Goal: Find specific page/section: Find specific page/section

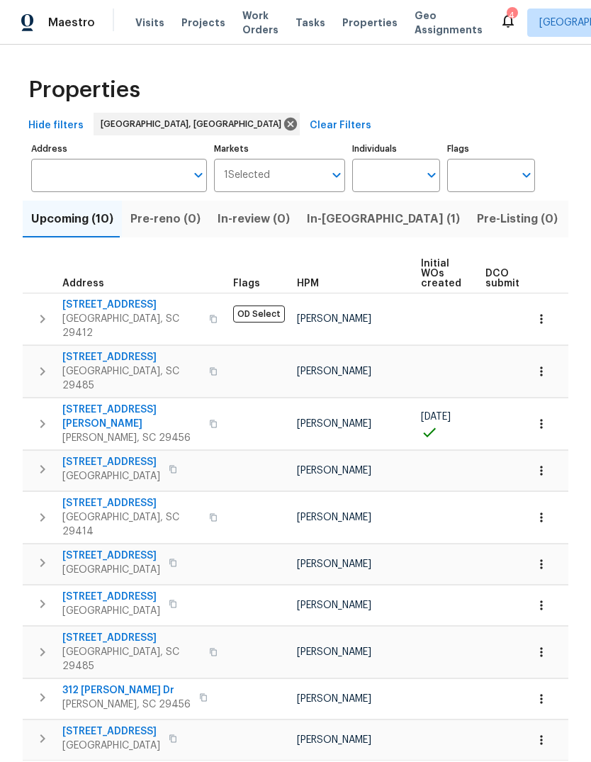
click at [102, 684] on span "312 [PERSON_NAME] Dr" at bounding box center [126, 691] width 128 height 14
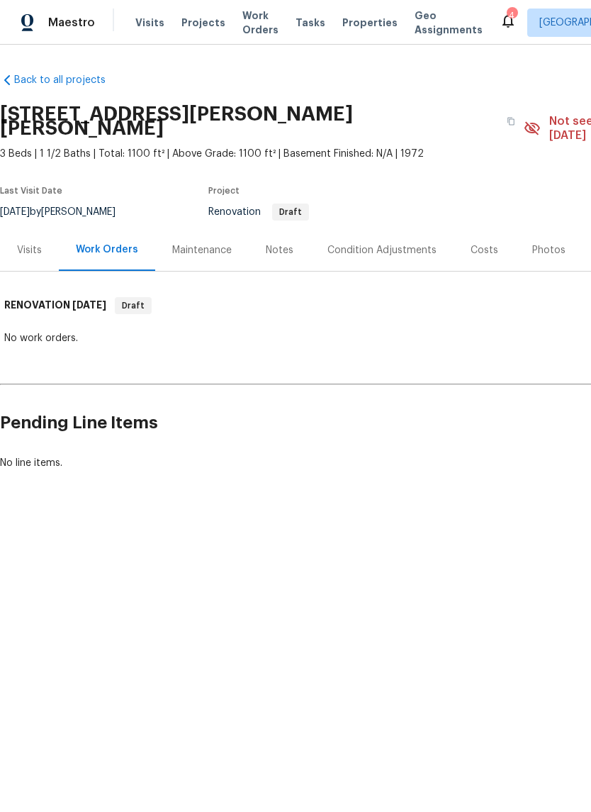
click at [411, 243] on div "Condition Adjustments" at bounding box center [382, 250] width 109 height 14
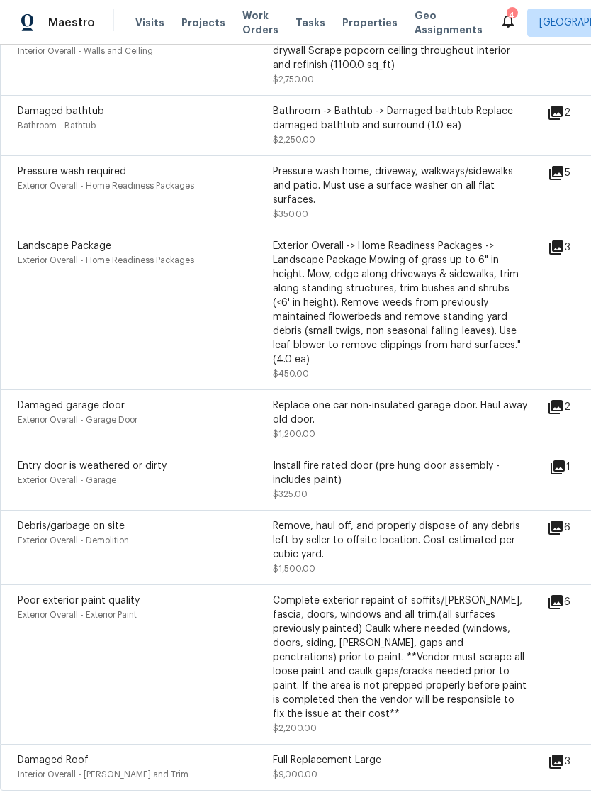
scroll to position [980, 0]
click at [563, 521] on icon at bounding box center [556, 528] width 14 height 14
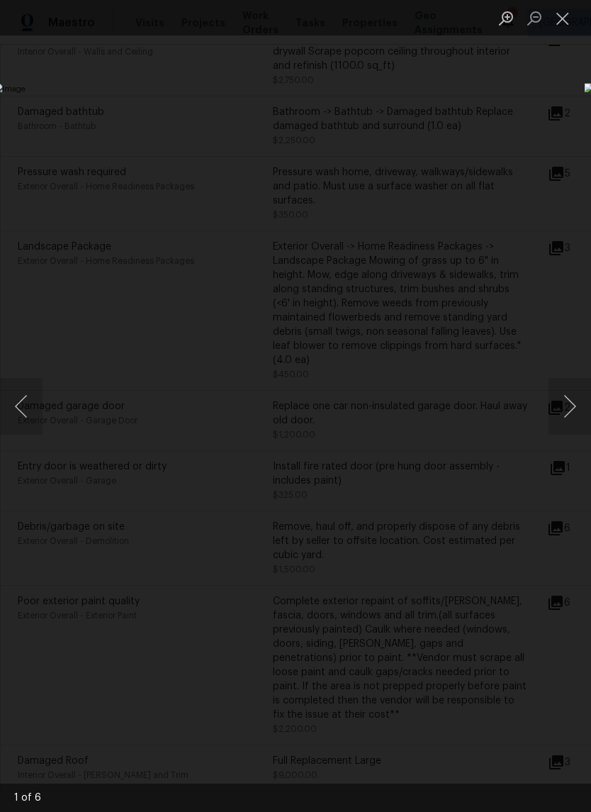
click at [577, 413] on button "Next image" at bounding box center [570, 406] width 43 height 57
click at [576, 406] on button "Next image" at bounding box center [570, 406] width 43 height 57
click at [576, 411] on button "Next image" at bounding box center [570, 406] width 43 height 57
click at [575, 408] on button "Next image" at bounding box center [570, 406] width 43 height 57
click at [572, 409] on button "Next image" at bounding box center [570, 406] width 43 height 57
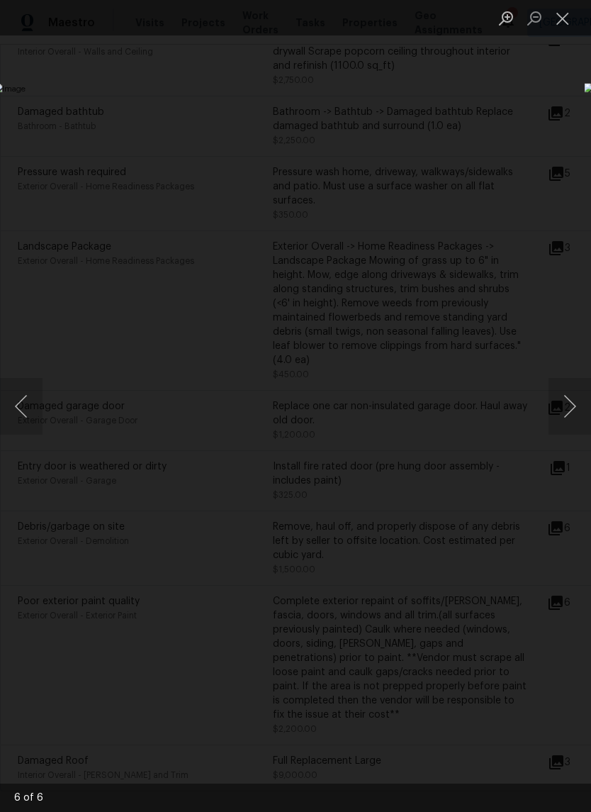
click at [573, 409] on button "Next image" at bounding box center [570, 406] width 43 height 57
click at [574, 411] on button "Next image" at bounding box center [570, 406] width 43 height 57
click at [572, 410] on button "Next image" at bounding box center [570, 406] width 43 height 57
click at [573, 410] on button "Next image" at bounding box center [570, 406] width 43 height 57
click at [574, 408] on button "Next image" at bounding box center [570, 406] width 43 height 57
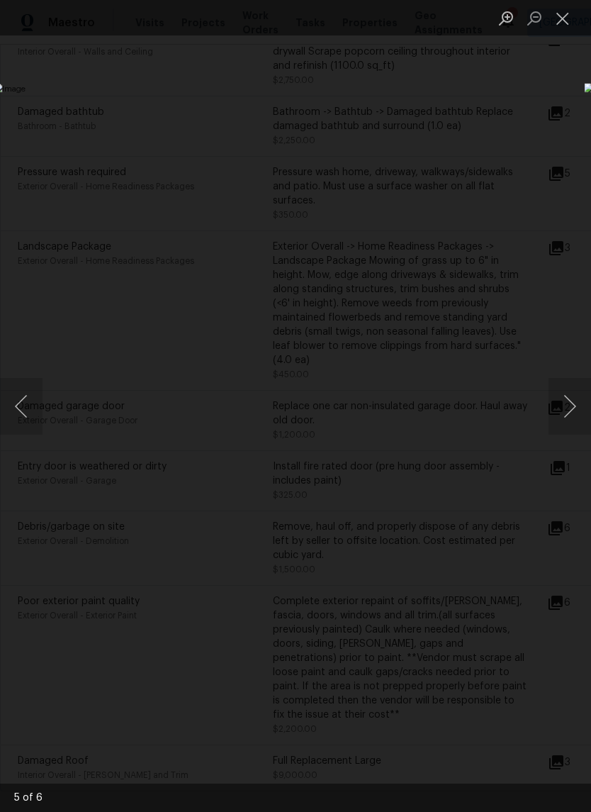
click at [574, 417] on button "Next image" at bounding box center [570, 406] width 43 height 57
click at [576, 410] on button "Next image" at bounding box center [570, 406] width 43 height 57
click at [569, 25] on button "Close lightbox" at bounding box center [563, 18] width 28 height 25
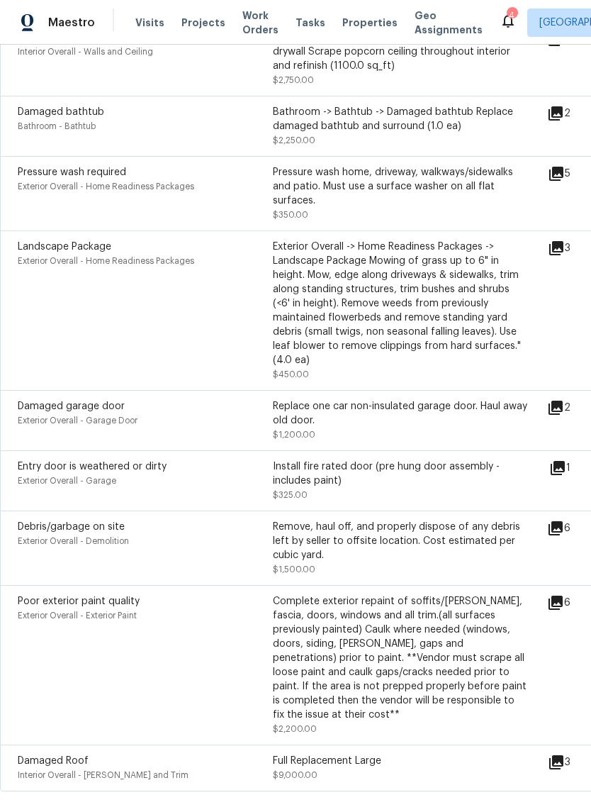
scroll to position [0, 0]
click at [564, 399] on icon at bounding box center [555, 407] width 17 height 17
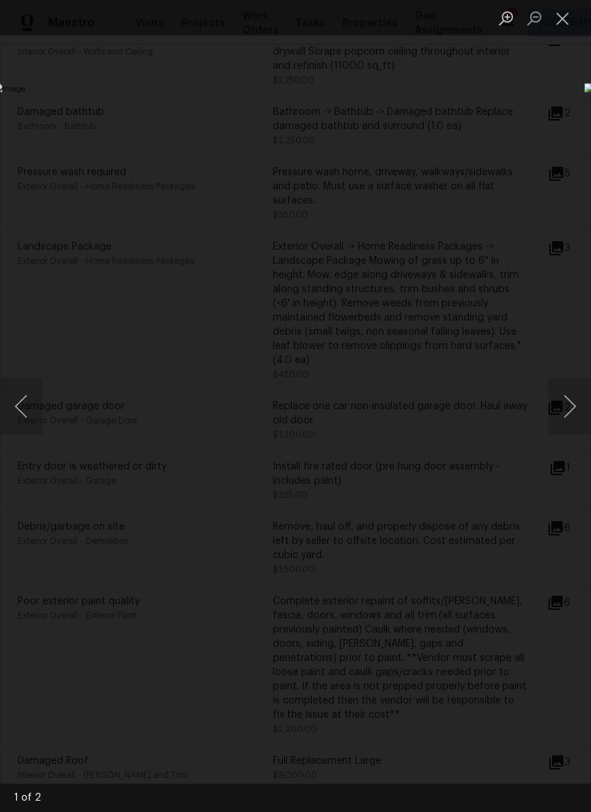
click at [572, 410] on button "Next image" at bounding box center [570, 406] width 43 height 57
click at [577, 416] on button "Next image" at bounding box center [570, 406] width 43 height 57
click at [568, 25] on button "Close lightbox" at bounding box center [563, 18] width 28 height 25
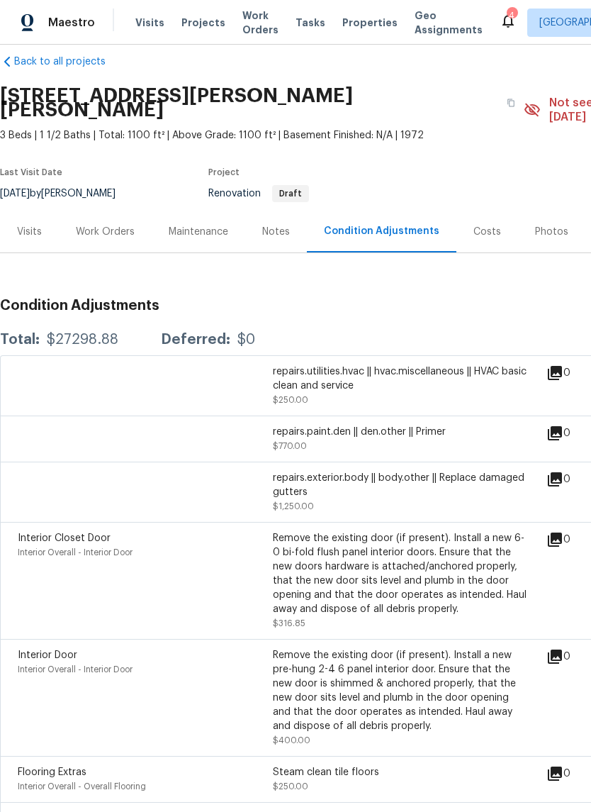
scroll to position [18, 0]
click at [562, 472] on icon at bounding box center [555, 479] width 14 height 14
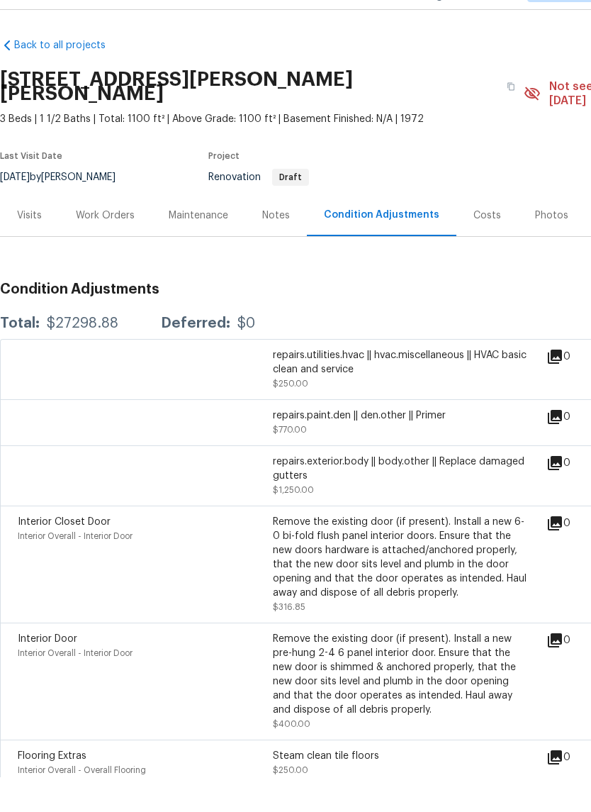
scroll to position [0, 0]
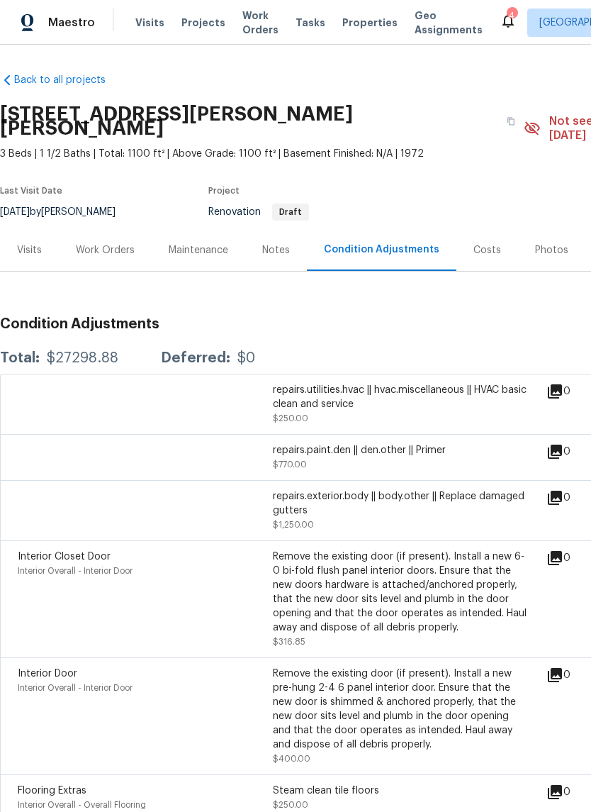
click at [357, 28] on span "Properties" at bounding box center [369, 23] width 55 height 14
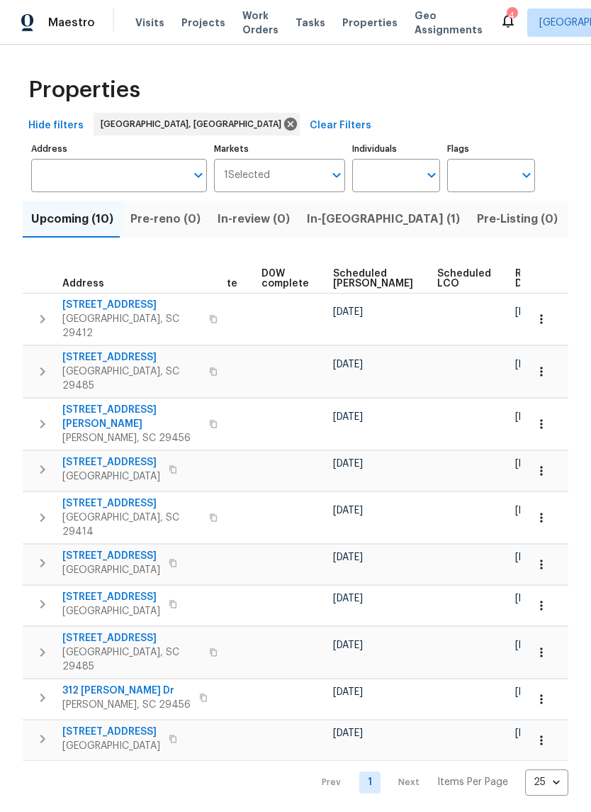
scroll to position [0, 370]
